Goal: Task Accomplishment & Management: Complete application form

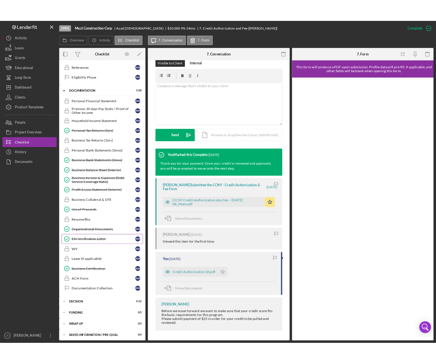
scroll to position [174, 0]
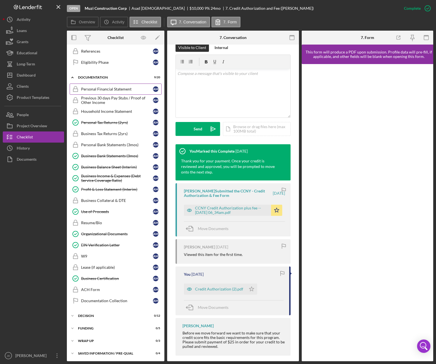
click at [94, 89] on div "Personal Financial Statement" at bounding box center [117, 89] width 72 height 4
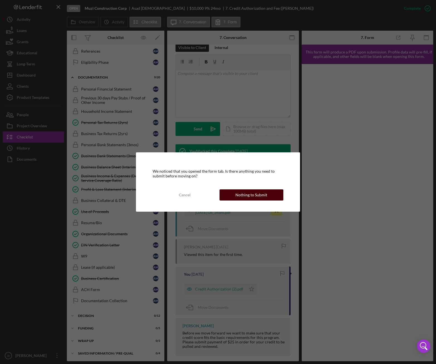
click at [263, 194] on div "Nothing to Submit" at bounding box center [251, 194] width 32 height 11
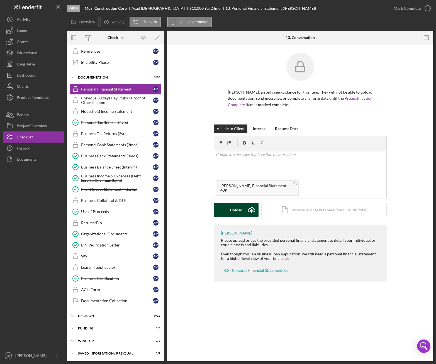
click at [228, 209] on button "Upload Icon/Upload" at bounding box center [236, 210] width 45 height 14
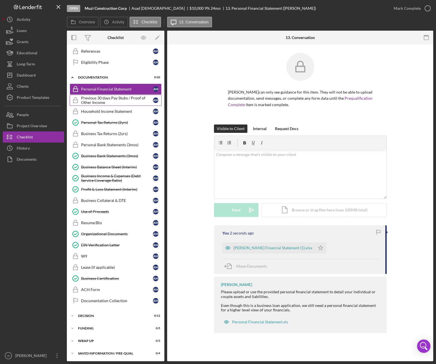
click at [85, 101] on div "Previous 30 days Pay Stubs / Proof of Other Income" at bounding box center [117, 100] width 72 height 9
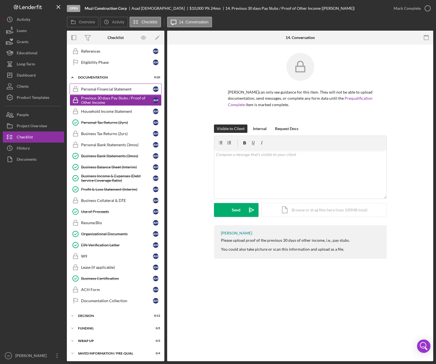
click at [99, 90] on div "Personal Financial Statement" at bounding box center [117, 89] width 72 height 4
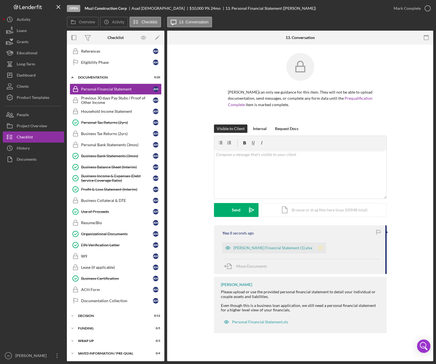
click at [326, 250] on icon "Icon/Star" at bounding box center [320, 247] width 11 height 11
click at [425, 9] on icon "button" at bounding box center [428, 8] width 14 height 14
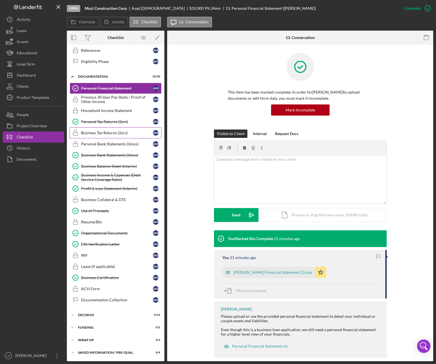
click at [104, 133] on div "Business Tax Returns (2yrs)" at bounding box center [117, 133] width 72 height 4
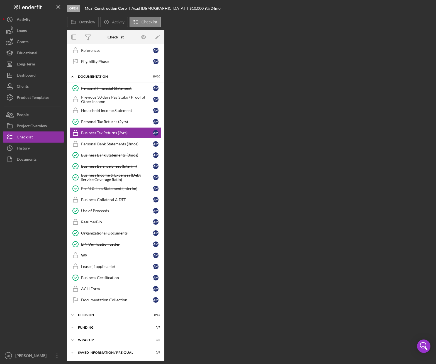
scroll to position [174, 0]
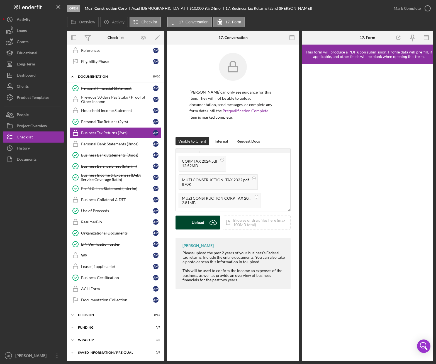
click at [193, 224] on div "Upload" at bounding box center [198, 223] width 13 height 14
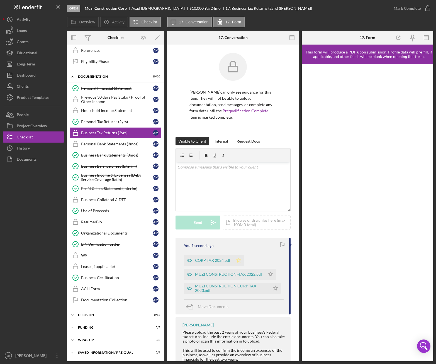
click at [237, 262] on polygon "button" at bounding box center [239, 260] width 5 height 4
drag, startPoint x: 271, startPoint y: 275, endPoint x: 272, endPoint y: 280, distance: 5.5
click at [271, 275] on icon "Icon/Star" at bounding box center [270, 274] width 11 height 11
click at [275, 288] on polygon "button" at bounding box center [275, 288] width 5 height 4
click at [427, 9] on icon "button" at bounding box center [428, 8] width 14 height 14
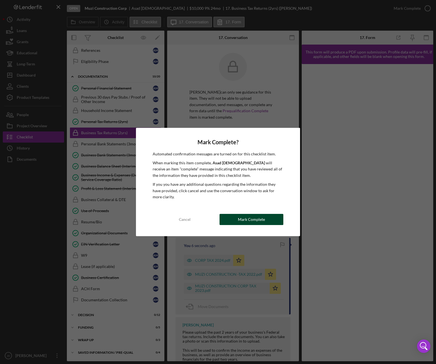
click at [257, 218] on div "Mark Complete" at bounding box center [251, 219] width 27 height 11
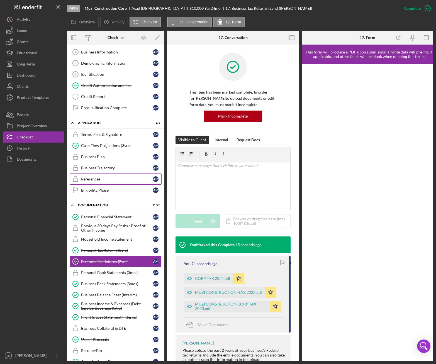
scroll to position [0, 0]
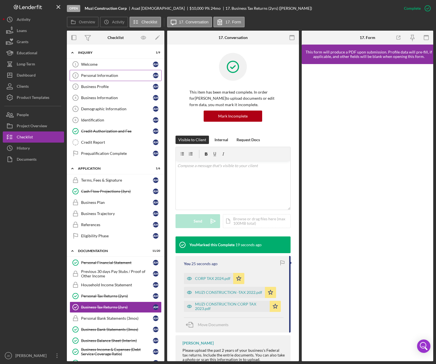
click at [95, 76] on div "Personal Information" at bounding box center [117, 75] width 72 height 4
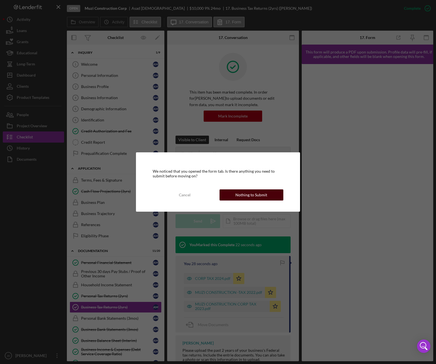
click at [247, 197] on div "Nothing to Submit" at bounding box center [251, 194] width 32 height 11
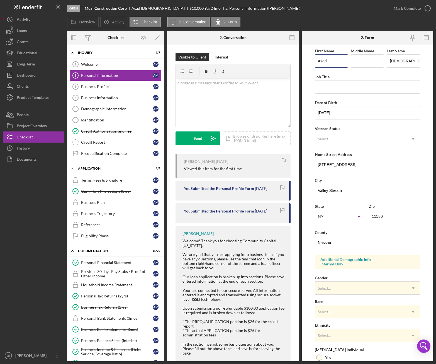
drag, startPoint x: 330, startPoint y: 61, endPoint x: 307, endPoint y: 63, distance: 23.5
click at [307, 63] on form "First Name Asad Middle Name Last Name Muhammad Job Title Date of Birth 12/14/19…" at bounding box center [368, 203] width 132 height 317
click at [320, 88] on input "Job Title" at bounding box center [367, 86] width 105 height 13
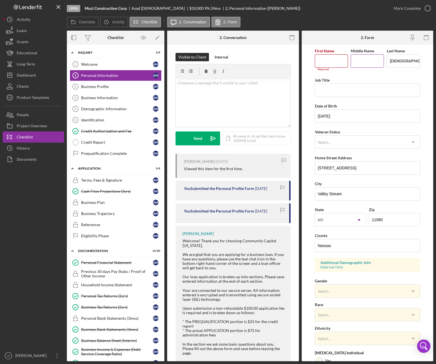
click at [360, 62] on input "Middle Name" at bounding box center [367, 60] width 33 height 13
paste input "Asad"
type input "Asad"
drag, startPoint x: 413, startPoint y: 59, endPoint x: 385, endPoint y: 60, distance: 28.2
click at [385, 60] on div "First Name Required Middle Name Asad Last Name Muhammad" at bounding box center [367, 61] width 105 height 29
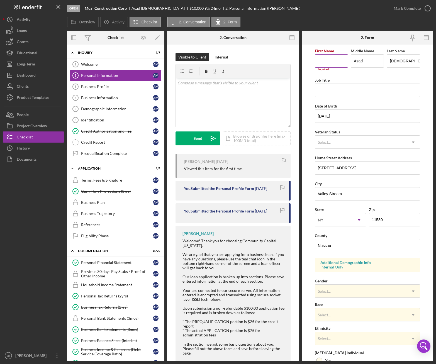
click at [320, 61] on input "First Name" at bounding box center [331, 60] width 33 height 13
paste input "Muhammad"
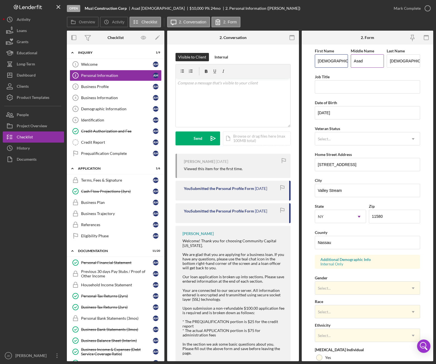
type input "Muhammad"
drag, startPoint x: 365, startPoint y: 62, endPoint x: 352, endPoint y: 61, distance: 12.9
click at [352, 61] on input "Asad" at bounding box center [367, 60] width 33 height 13
click at [400, 63] on input "Muhammad" at bounding box center [403, 60] width 33 height 13
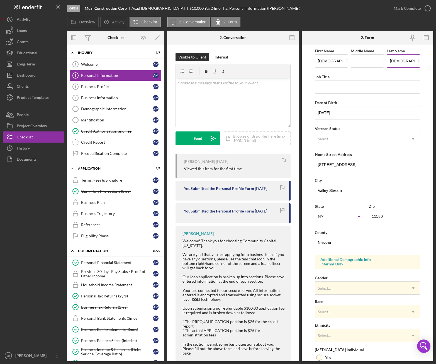
click at [400, 63] on input "Muhammad" at bounding box center [403, 60] width 33 height 13
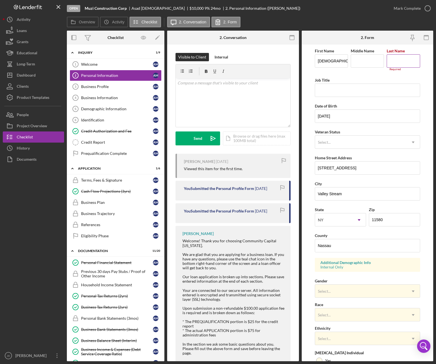
paste input "Asad"
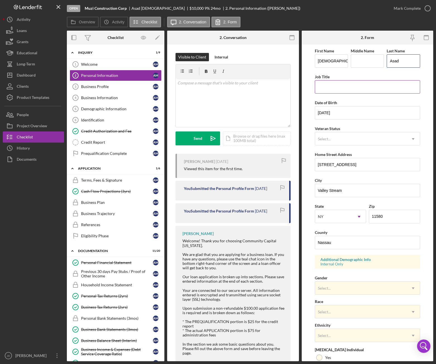
type input "Asad"
click at [377, 74] on div "Job Title" at bounding box center [367, 76] width 105 height 7
click at [318, 11] on div "Open Muzi Construction Corp Asad Muhammad $10,000 $10,000 9 % 24 mo 2. Personal…" at bounding box center [227, 8] width 321 height 17
click at [98, 87] on div "Business Profile" at bounding box center [117, 86] width 72 height 4
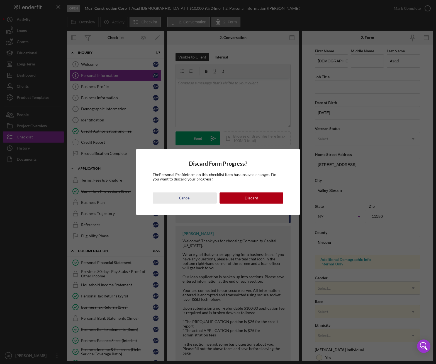
click at [183, 197] on div "Cancel" at bounding box center [185, 198] width 12 height 11
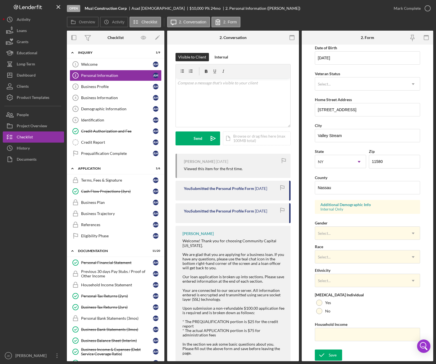
scroll to position [55, 0]
click at [326, 355] on icon "submit" at bounding box center [322, 355] width 14 height 14
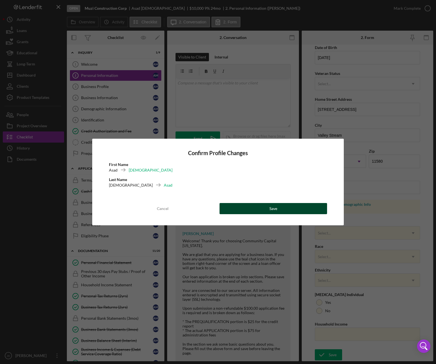
click at [266, 211] on button "Save" at bounding box center [274, 208] width 108 height 11
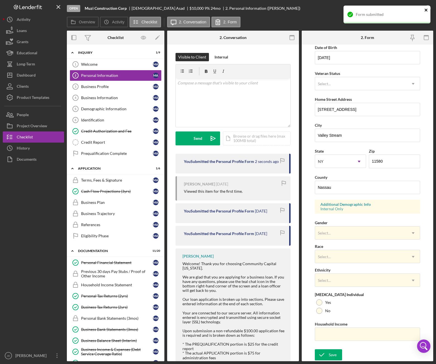
click at [427, 10] on icon "close" at bounding box center [426, 10] width 4 height 4
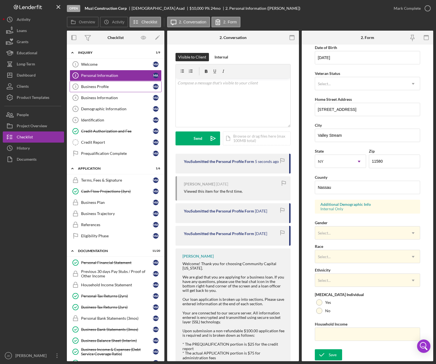
click at [98, 87] on div "Business Profile" at bounding box center [117, 86] width 72 height 4
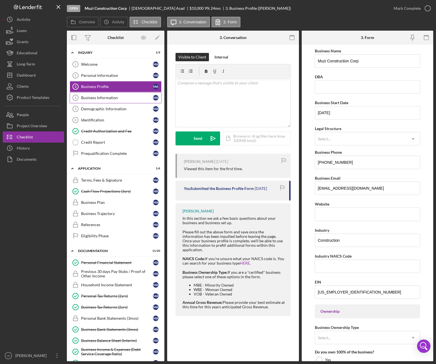
click at [104, 101] on link "Business Information 4 Business Information M A" at bounding box center [116, 97] width 92 height 11
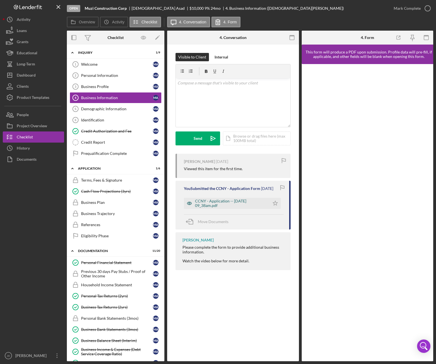
click at [234, 203] on div "CCNY - Application -- 2025-08-28 09_38am.pdf" at bounding box center [231, 203] width 72 height 9
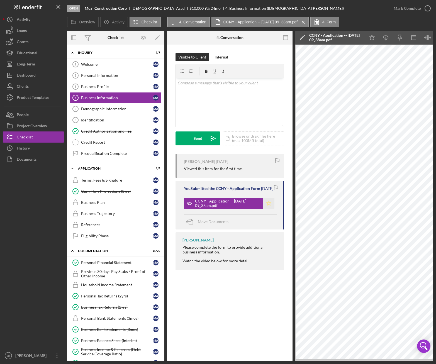
click at [269, 208] on icon "Icon/Star" at bounding box center [268, 203] width 11 height 11
click at [372, 24] on div "Overview Icon/History Activity Checklist Icon/Message 4. Conversation CCNY - Ap…" at bounding box center [250, 22] width 366 height 11
click at [113, 111] on div "Demographic Information" at bounding box center [117, 109] width 72 height 4
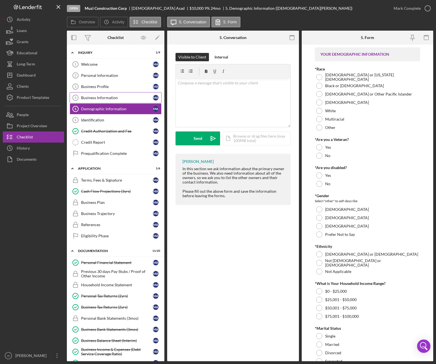
click at [104, 98] on div "Business Information" at bounding box center [117, 98] width 72 height 4
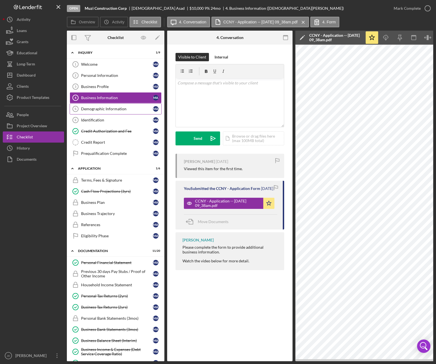
click at [93, 110] on div "Demographic Information" at bounding box center [117, 109] width 72 height 4
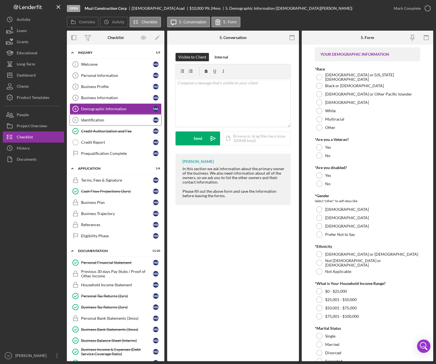
click at [93, 120] on div "Identification" at bounding box center [117, 120] width 72 height 4
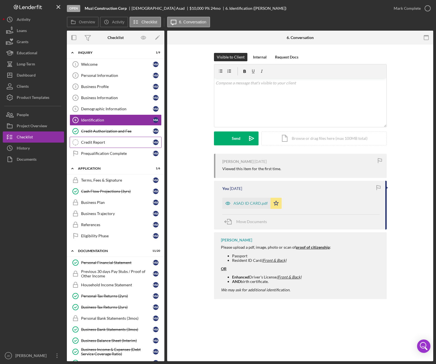
click at [103, 144] on div "Credit Report" at bounding box center [117, 142] width 72 height 4
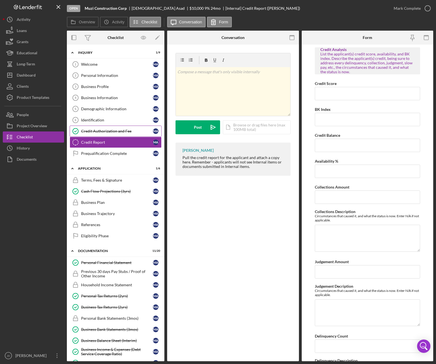
click at [107, 132] on div "Credit Authorization and Fee" at bounding box center [117, 131] width 72 height 4
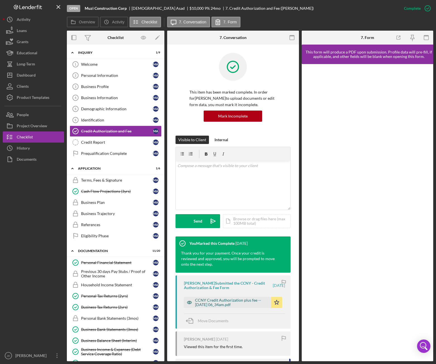
click at [218, 301] on div "CCNY Credit Authorization plus fee -- 2025-08-29 06_34am.pdf" at bounding box center [231, 302] width 73 height 9
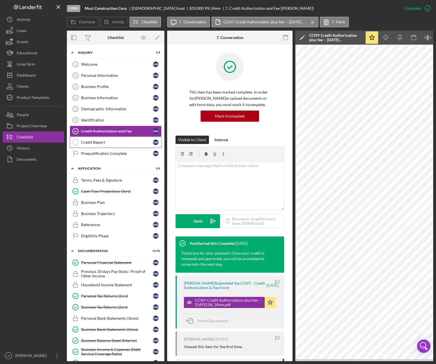
click at [94, 143] on div "Credit Report" at bounding box center [117, 142] width 72 height 4
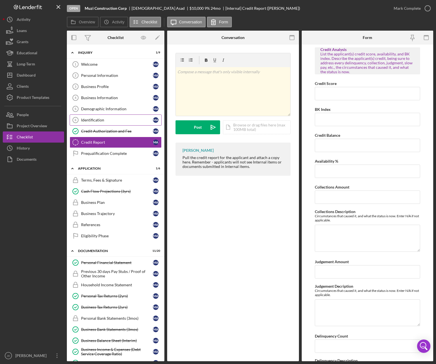
click at [96, 118] on div "Identification" at bounding box center [117, 120] width 72 height 4
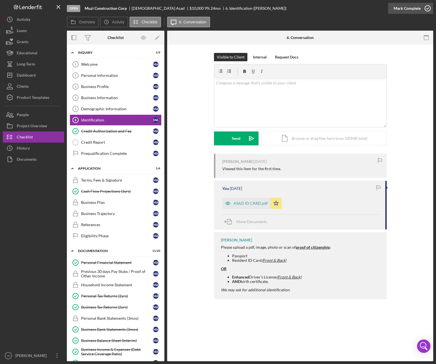
click at [427, 8] on icon "button" at bounding box center [428, 8] width 14 height 14
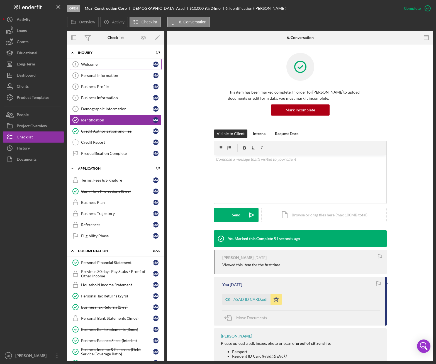
click at [89, 66] on div "Welcome" at bounding box center [117, 64] width 72 height 4
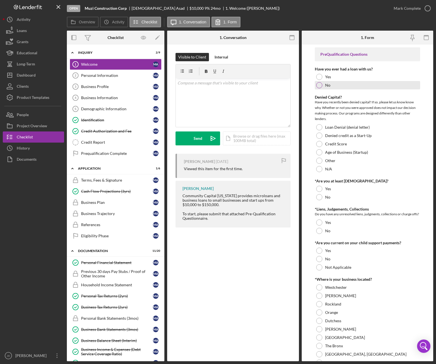
click at [317, 86] on div at bounding box center [319, 85] width 6 height 6
click at [319, 188] on div at bounding box center [319, 189] width 6 height 6
click at [317, 190] on div at bounding box center [319, 189] width 6 height 6
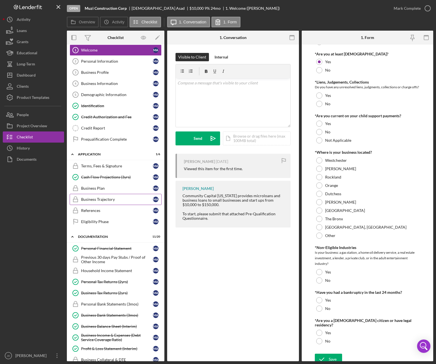
scroll to position [15, 0]
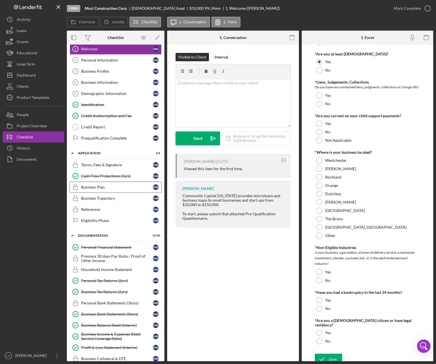
click at [99, 187] on div "Business Plan" at bounding box center [117, 187] width 72 height 4
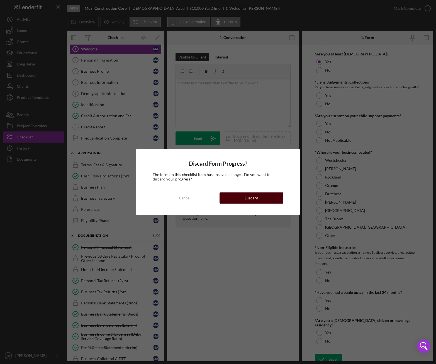
click at [252, 200] on div "Discard" at bounding box center [252, 198] width 14 height 11
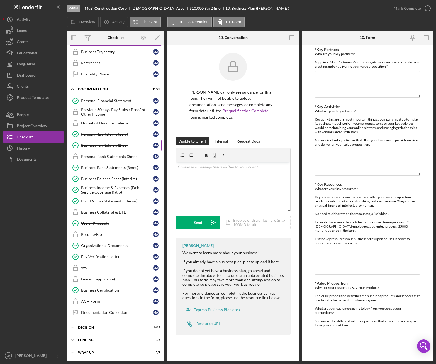
scroll to position [174, 0]
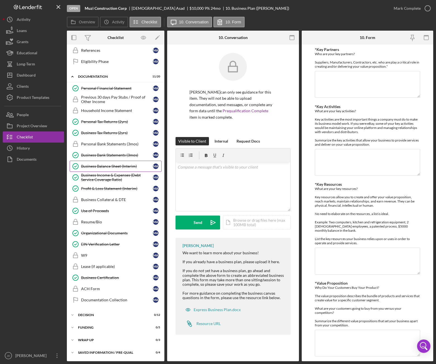
click at [103, 168] on div "Business Balance Sheet (Interim)" at bounding box center [117, 166] width 72 height 4
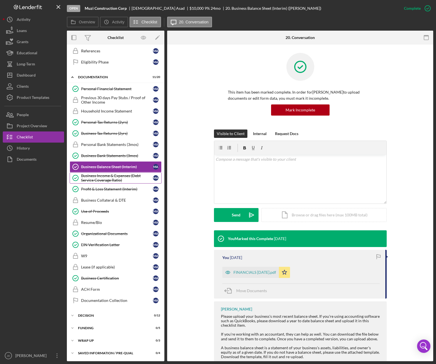
scroll to position [174, 0]
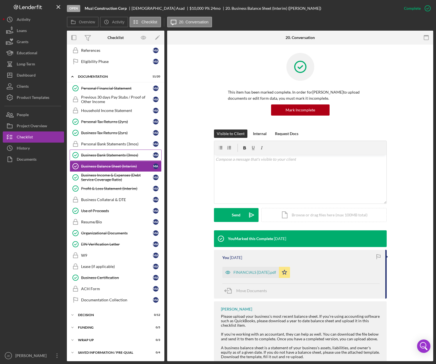
click at [103, 155] on div "Business Bank Statements (3mos)" at bounding box center [117, 155] width 72 height 4
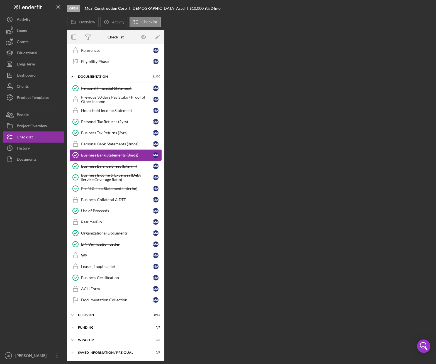
scroll to position [174, 0]
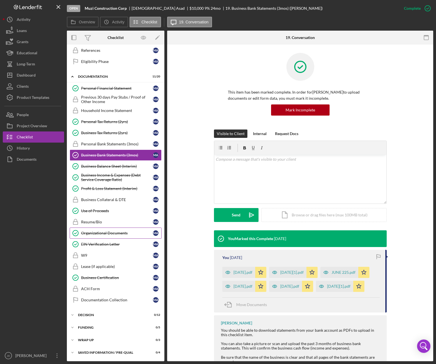
click at [105, 233] on div "Organizational Documents" at bounding box center [117, 233] width 72 height 4
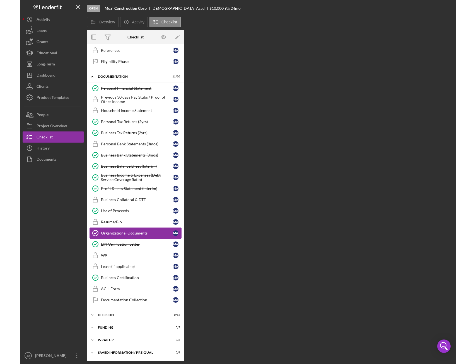
scroll to position [174, 0]
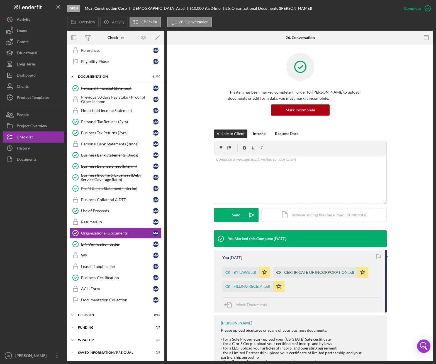
click at [307, 272] on div "CERTIFICATE OF INCORPORATION.pdf" at bounding box center [319, 272] width 70 height 4
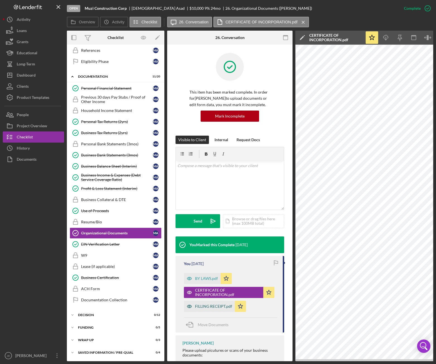
click at [216, 308] on div "FILLING RECEIPT.pdf" at bounding box center [213, 306] width 37 height 4
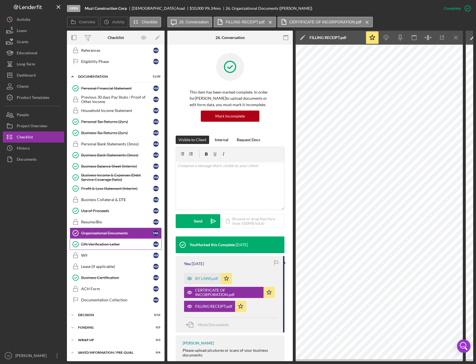
click at [102, 245] on div "EIN Verification Letter" at bounding box center [117, 244] width 72 height 4
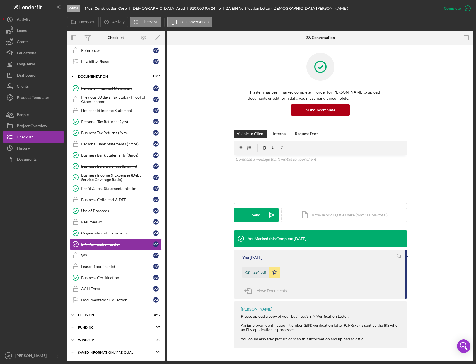
click at [258, 272] on div "SS4.pdf" at bounding box center [259, 272] width 13 height 4
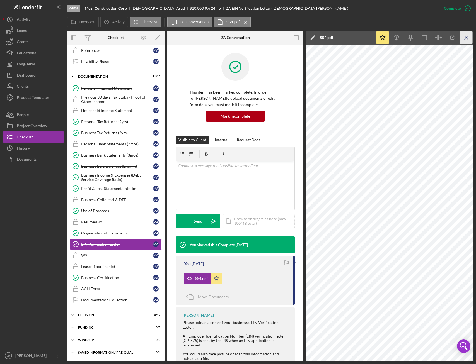
click at [466, 39] on icon "Icon/Menu Close" at bounding box center [466, 37] width 13 height 13
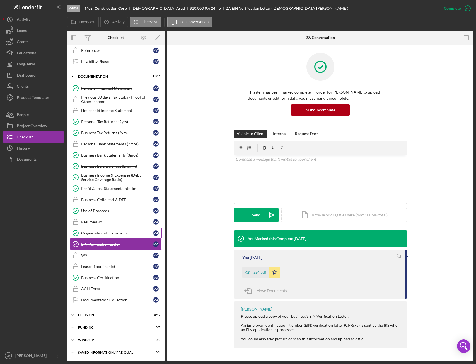
click at [104, 232] on div "Organizational Documents" at bounding box center [117, 233] width 72 height 4
